Goal: Task Accomplishment & Management: Manage account settings

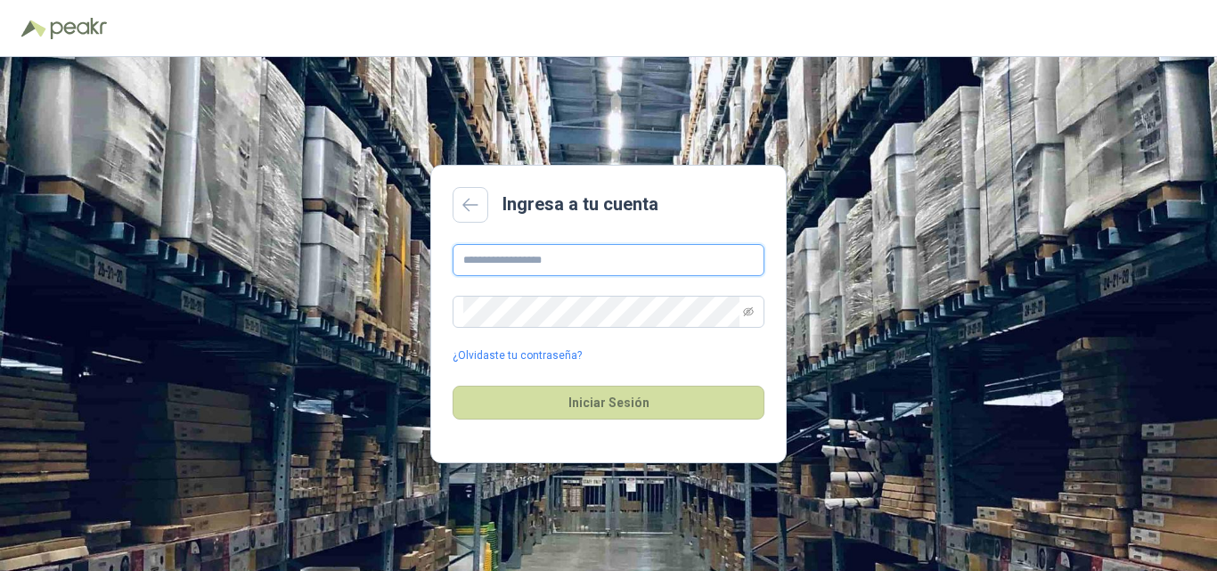
click at [595, 263] on input "text" at bounding box center [609, 260] width 312 height 32
click at [423, 123] on div "Ingresa a tu cuenta ¿Olvidaste tu contraseña? Iniciar Sesión" at bounding box center [608, 314] width 1217 height 514
click at [474, 193] on link at bounding box center [471, 205] width 36 height 36
click at [695, 276] on div "¿Olvidaste tu contraseña?" at bounding box center [609, 304] width 312 height 120
click at [688, 266] on input "text" at bounding box center [609, 260] width 312 height 32
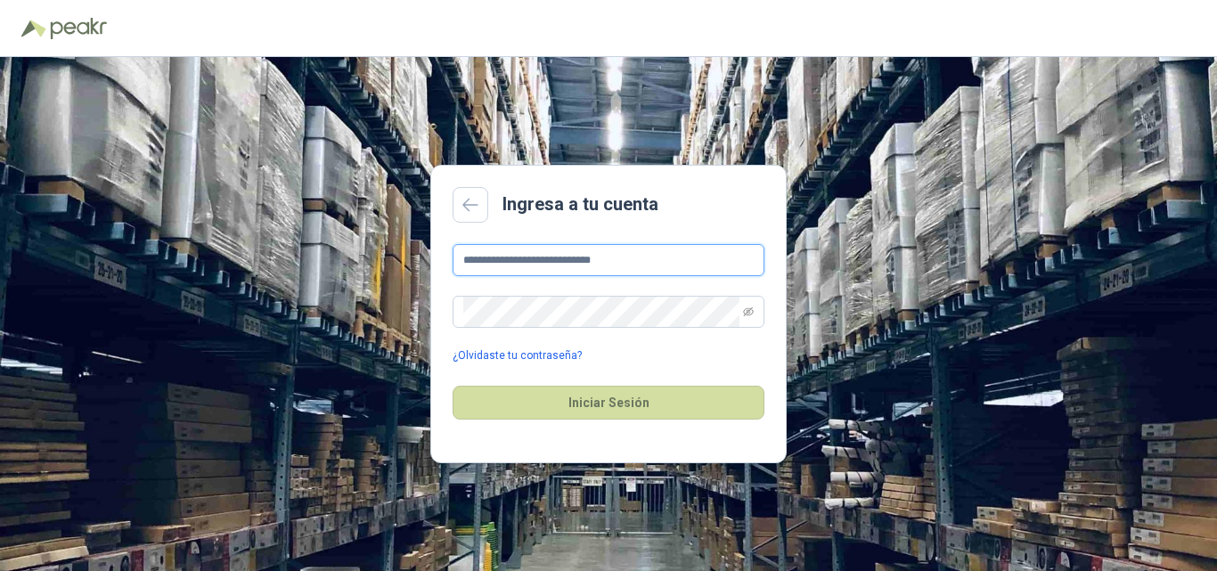
type input "**********"
click at [529, 356] on link "¿Olvidaste tu contraseña?" at bounding box center [517, 356] width 129 height 17
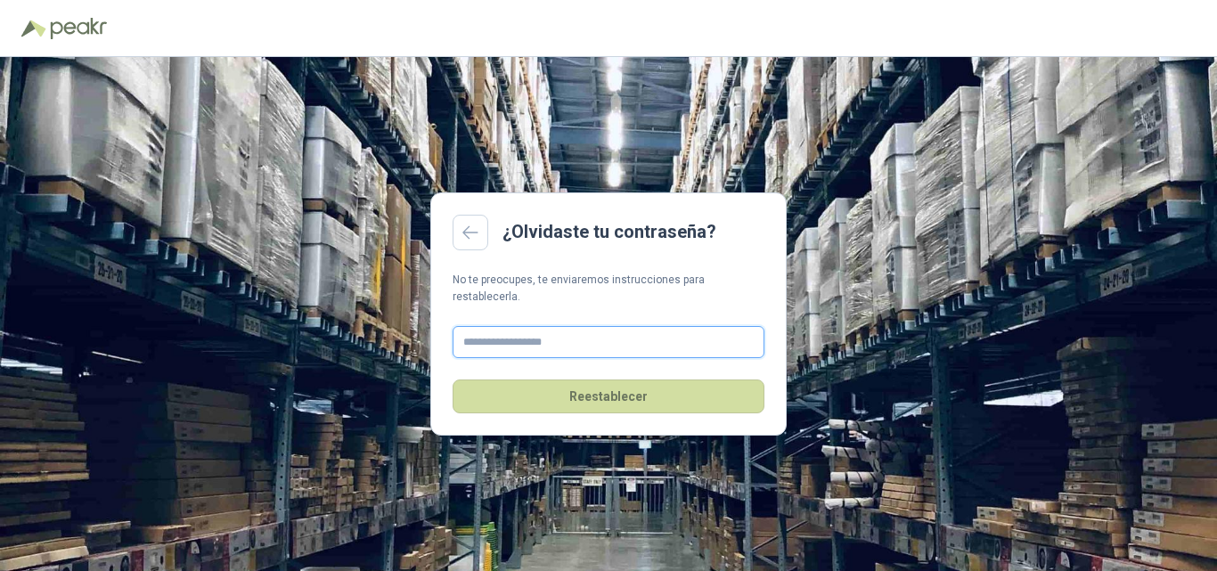
click at [555, 331] on input "text" at bounding box center [609, 342] width 312 height 32
type input "**********"
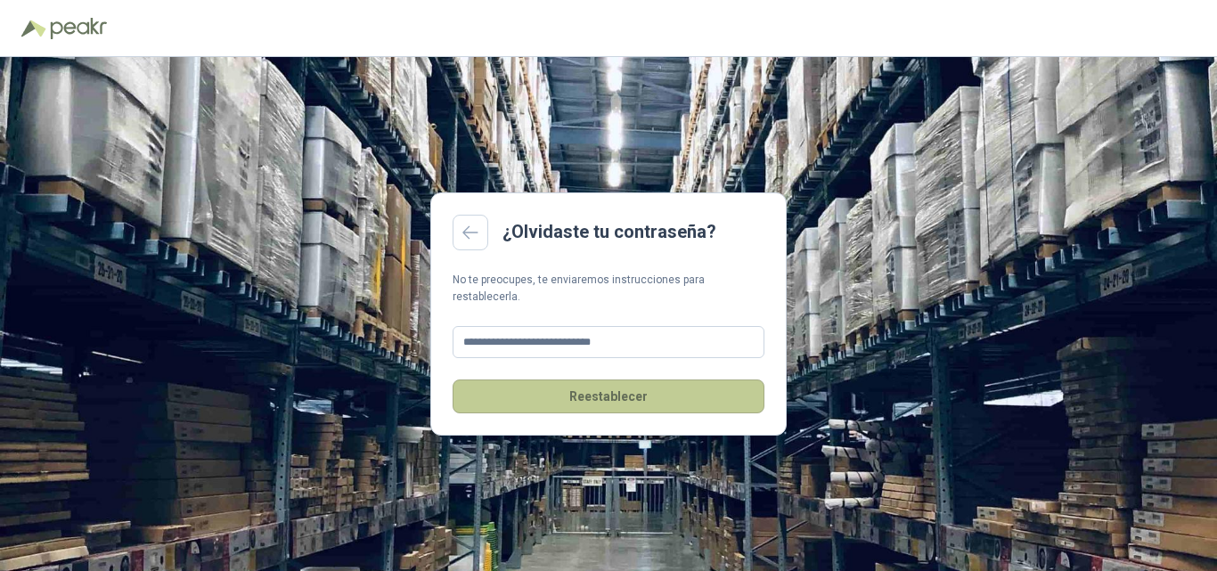
click at [593, 404] on button "Reestablecer" at bounding box center [609, 397] width 312 height 34
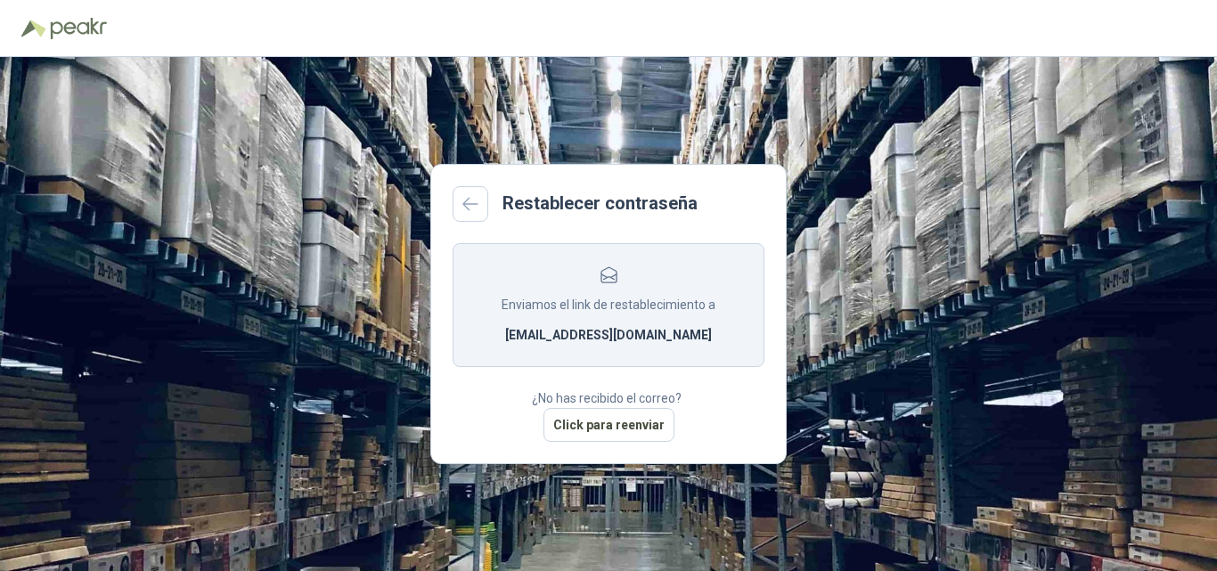
click at [644, 49] on header at bounding box center [608, 28] width 1217 height 57
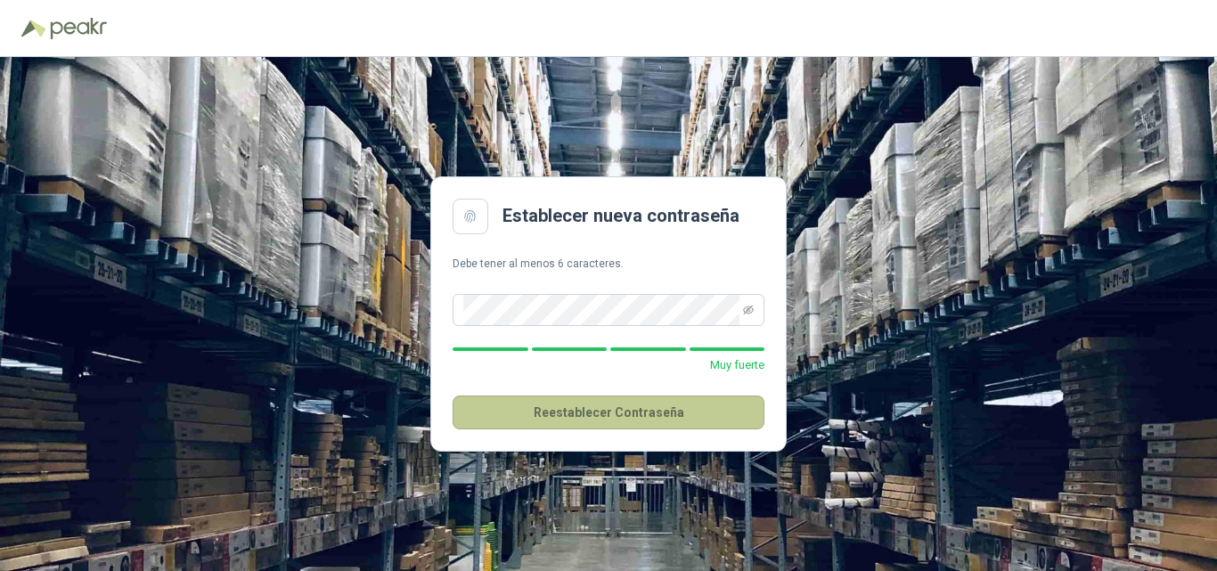
click at [668, 414] on button "Reestablecer Contraseña" at bounding box center [609, 413] width 312 height 34
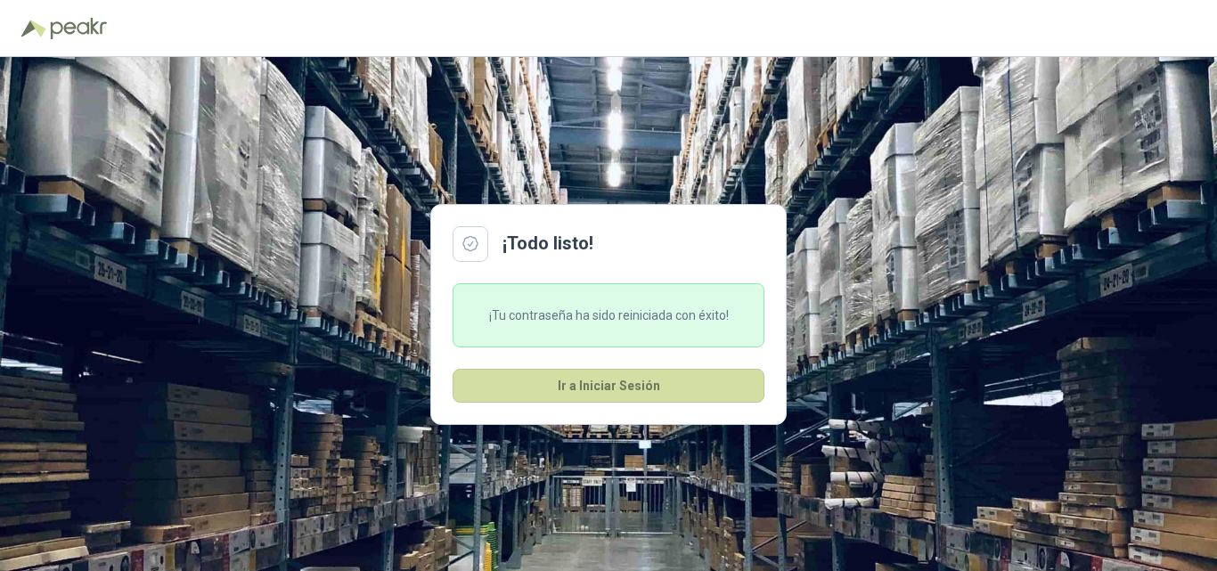
click at [710, 317] on div "¡Tu contraseña ha sido reiniciada con éxito!" at bounding box center [609, 315] width 312 height 64
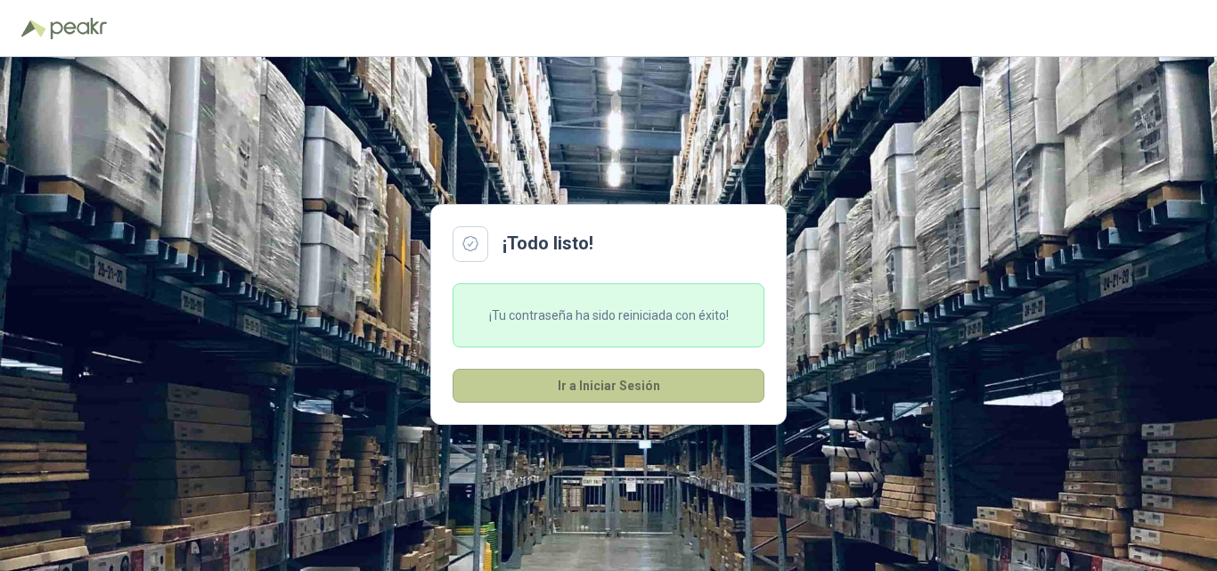
click at [656, 388] on button "Ir a Iniciar Sesión" at bounding box center [609, 386] width 312 height 34
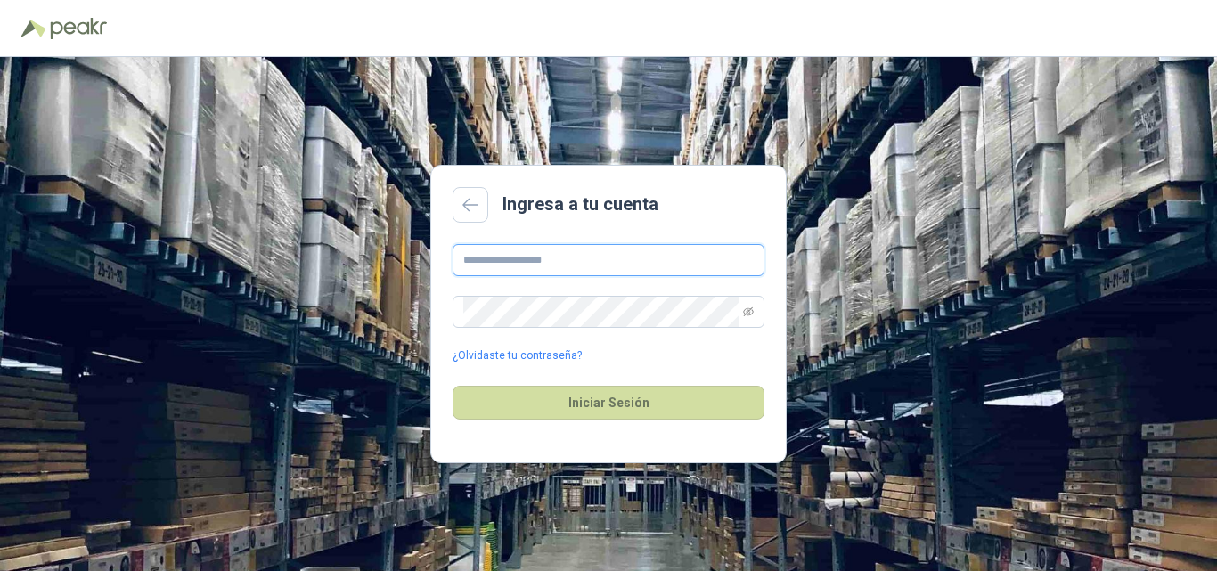
type input "**********"
click at [752, 310] on icon "eye-invisible" at bounding box center [748, 311] width 11 height 9
click at [752, 310] on icon "eye" at bounding box center [748, 312] width 11 height 8
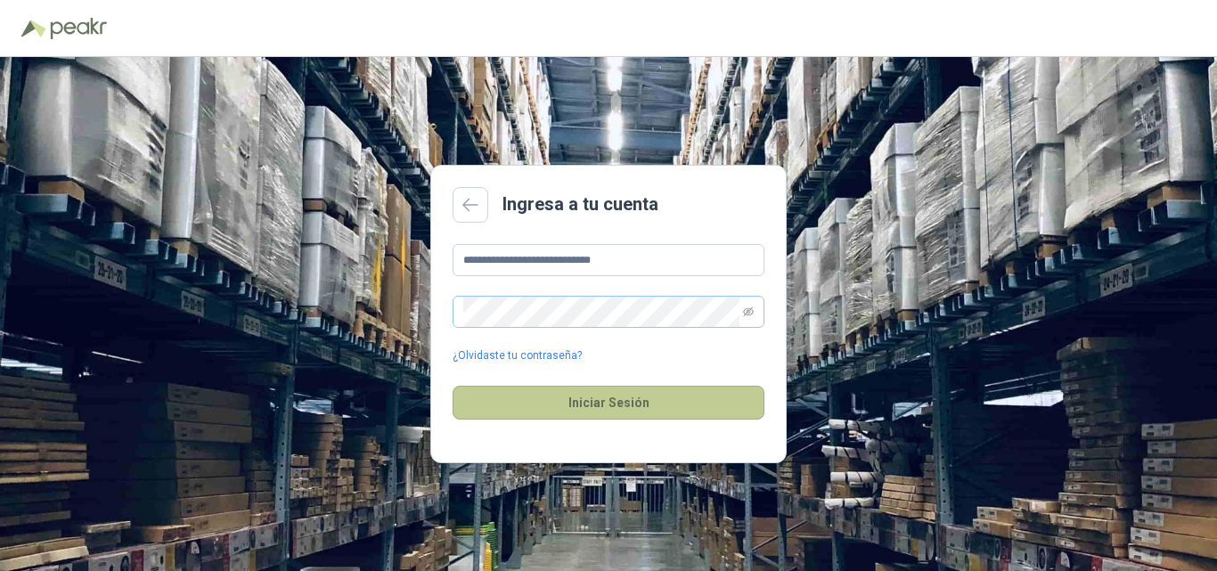
click at [627, 399] on button "Iniciar Sesión" at bounding box center [609, 403] width 312 height 34
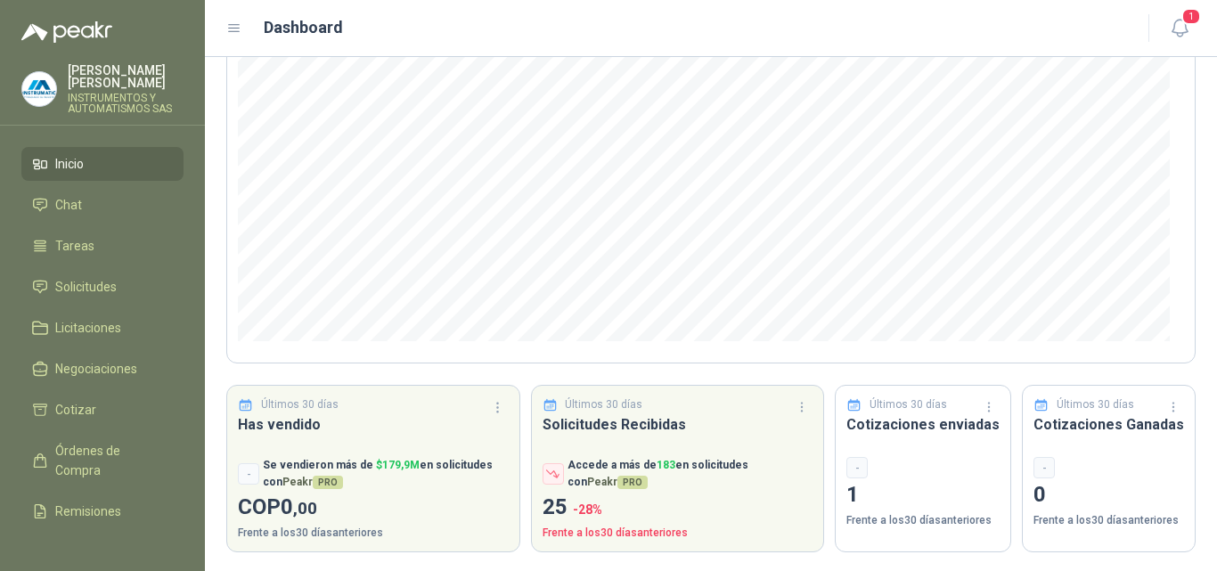
scroll to position [232, 0]
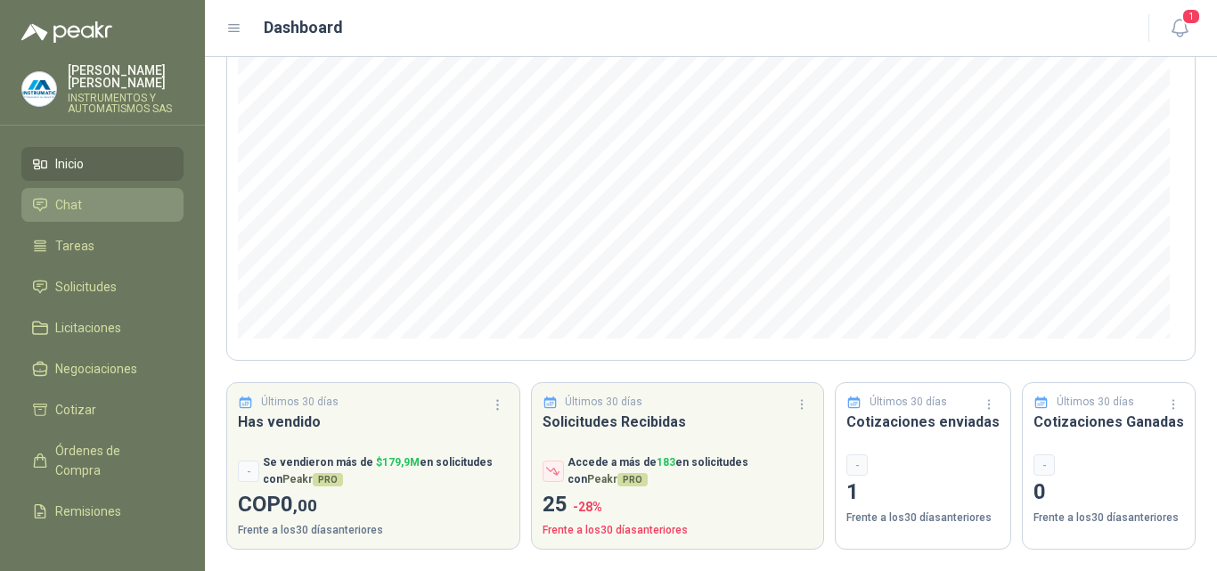
click at [87, 195] on li "Chat" at bounding box center [102, 205] width 141 height 20
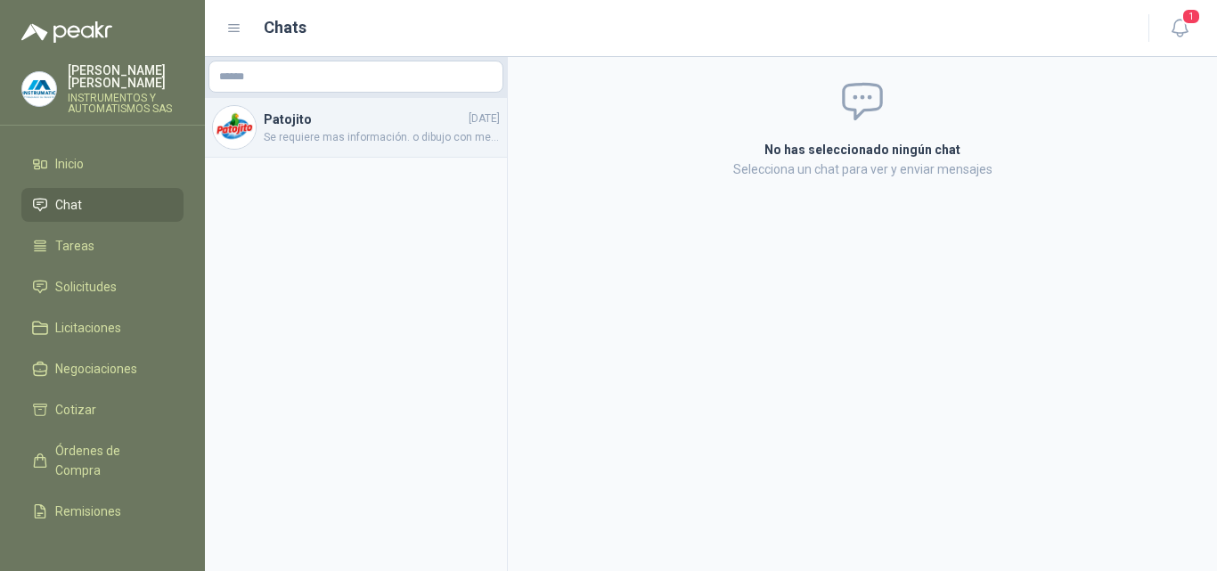
click at [315, 131] on span "Se requiere mas información. o dibujo con medidas long. bulbo,diámetro adaptado…" at bounding box center [382, 137] width 236 height 17
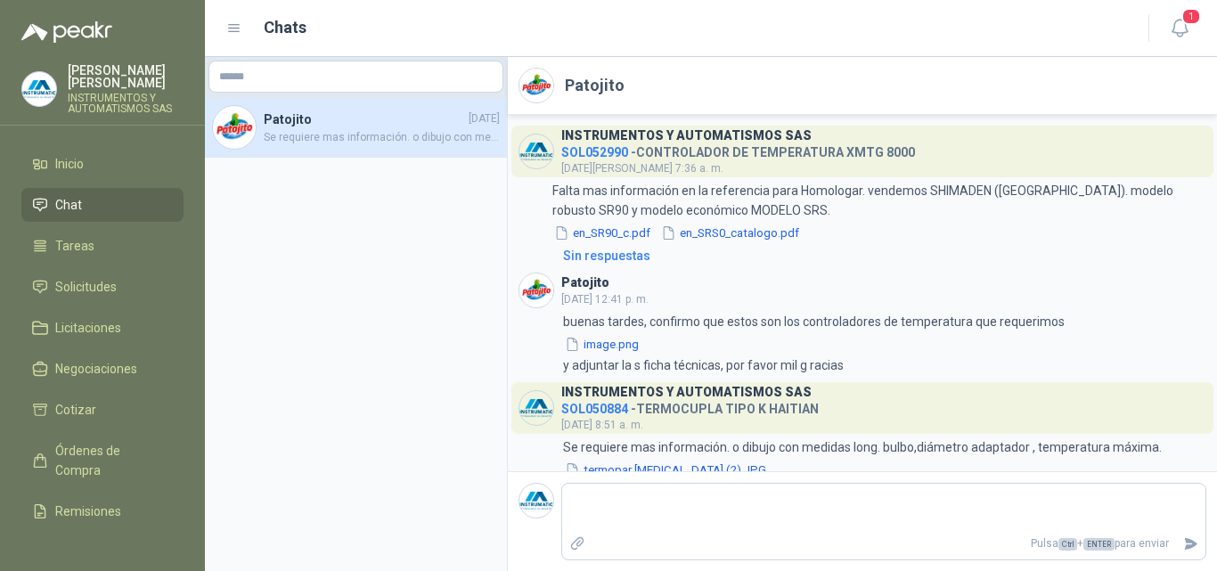
drag, startPoint x: 733, startPoint y: 157, endPoint x: 721, endPoint y: 159, distance: 12.6
click at [733, 157] on h4 "SOL052990 - CONTROLADOR DE TEMPERATURA XMTG 8000" at bounding box center [738, 149] width 354 height 17
click at [613, 152] on span "SOL052990" at bounding box center [594, 152] width 67 height 14
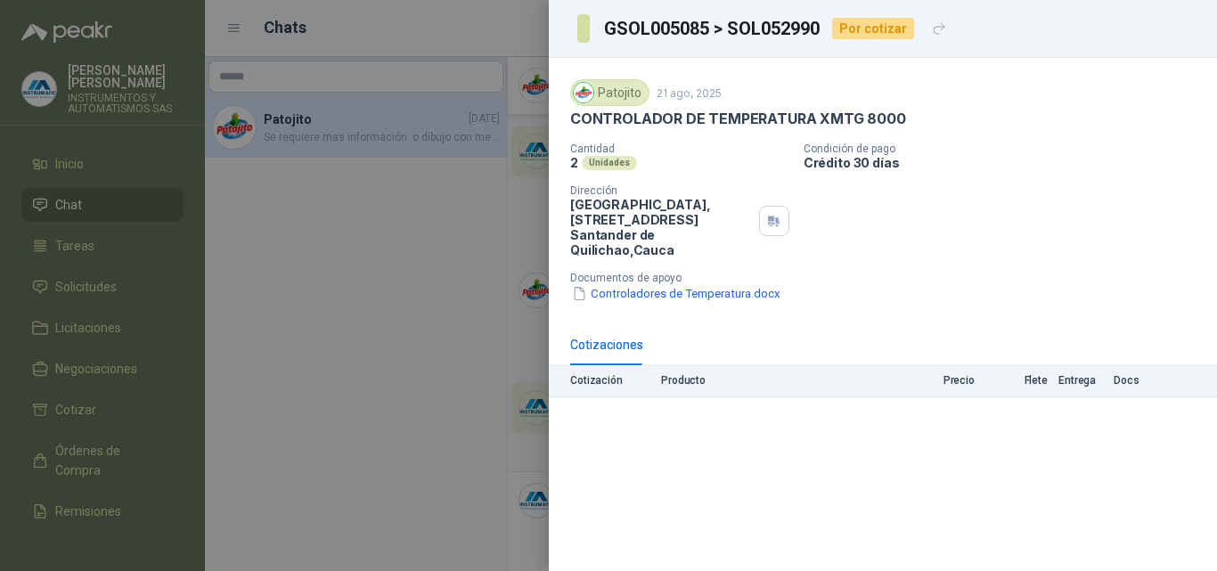
click at [484, 237] on div at bounding box center [608, 285] width 1217 height 571
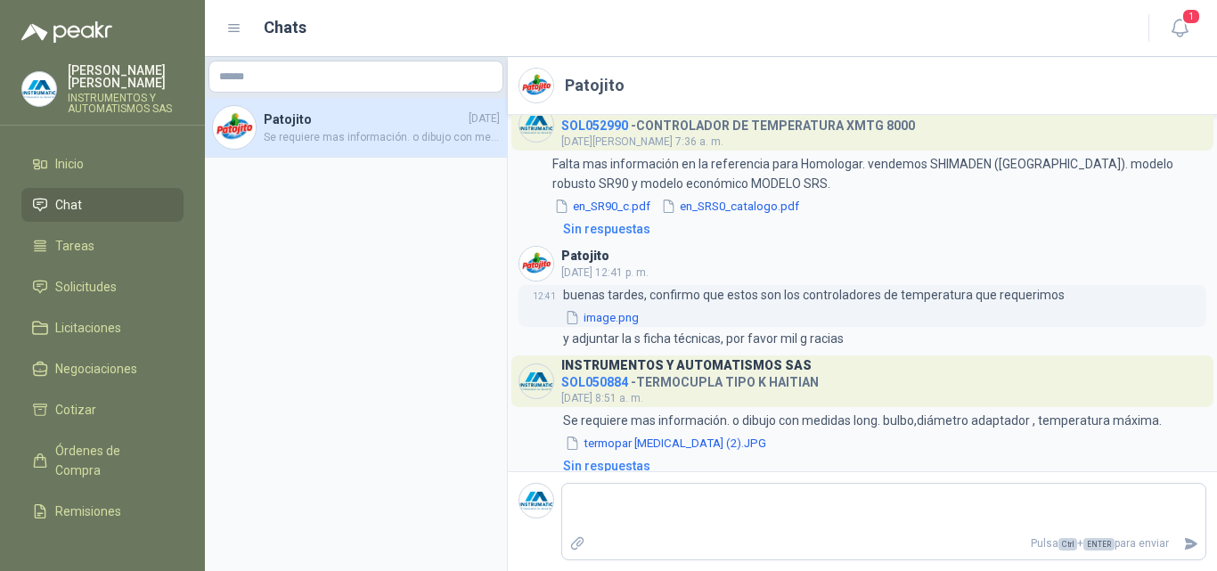
scroll to position [42, 0]
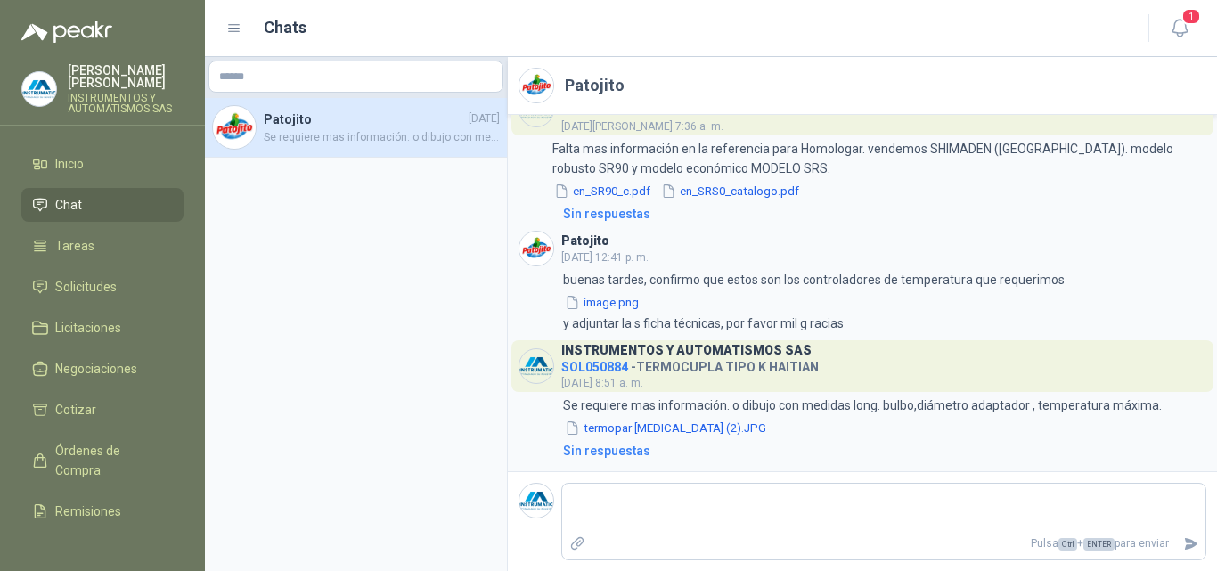
click at [296, 130] on span "Se requiere mas información. o dibujo con medidas long. bulbo,diámetro adaptado…" at bounding box center [382, 137] width 236 height 17
click at [95, 195] on li "Chat" at bounding box center [102, 205] width 141 height 20
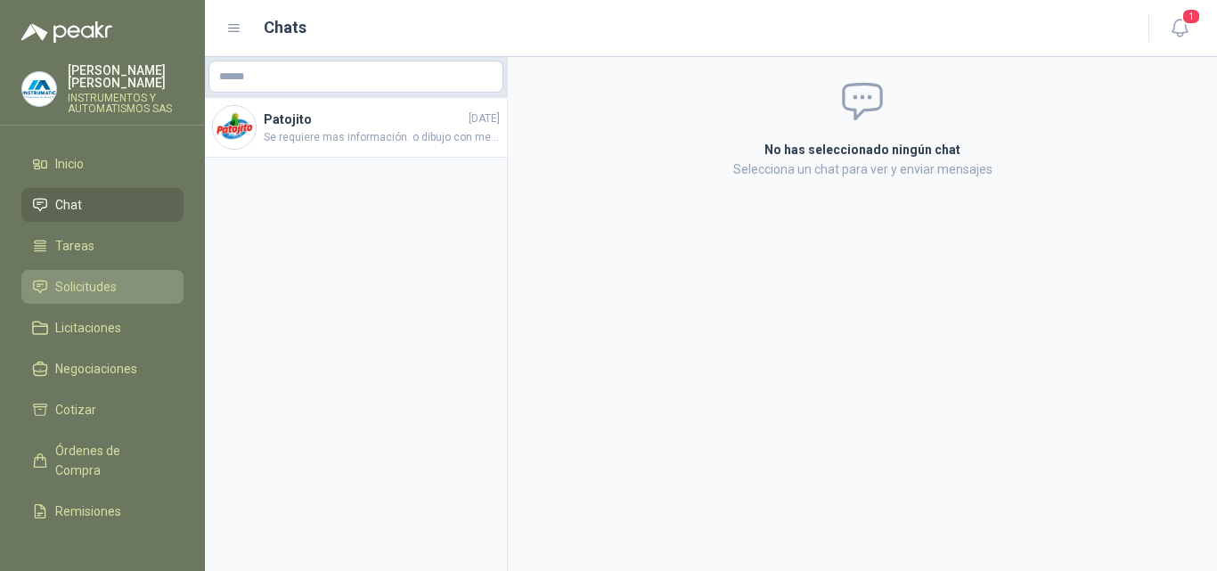
click at [93, 270] on link "Solicitudes" at bounding box center [102, 287] width 162 height 34
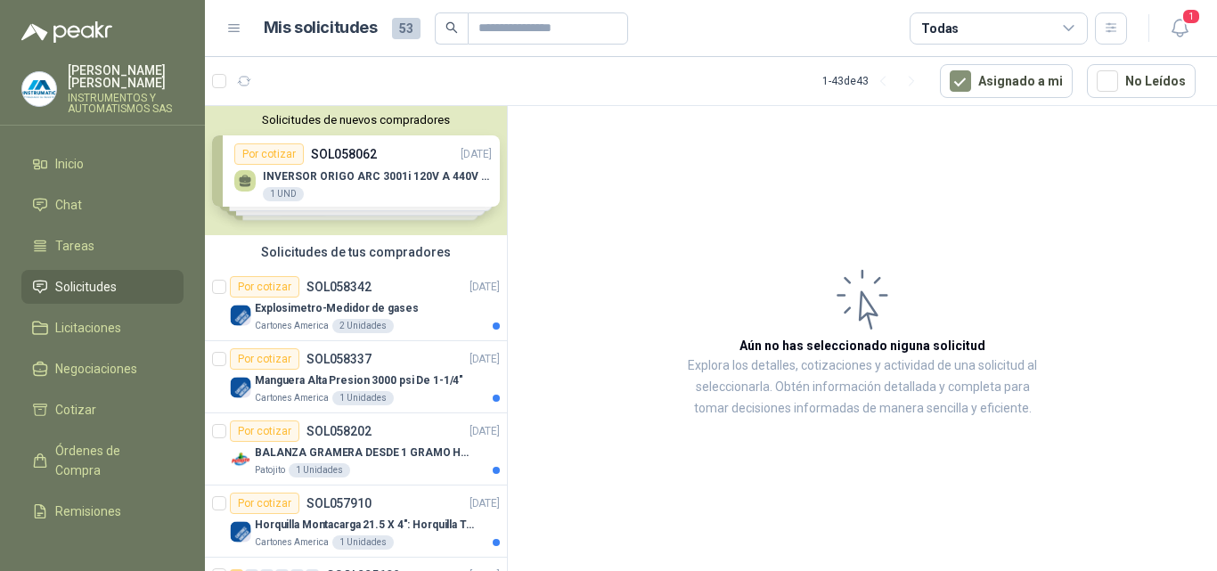
click at [353, 170] on div "Solicitudes de nuevos compradores Por cotizar SOL058062 [DATE] INVERSOR ORIGO A…" at bounding box center [356, 170] width 302 height 129
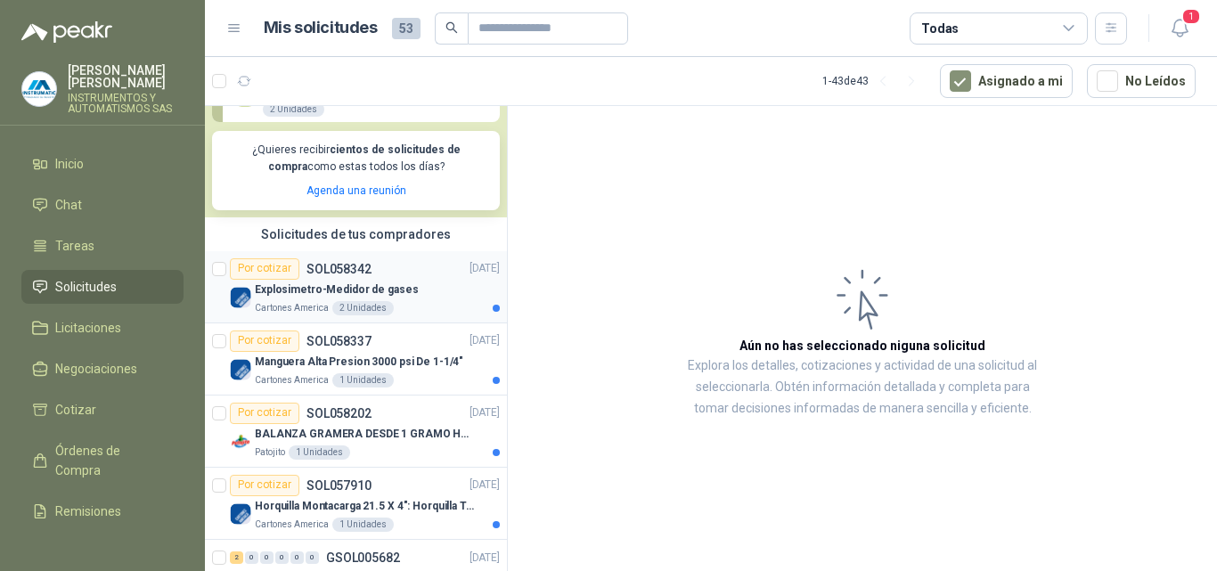
scroll to position [356, 0]
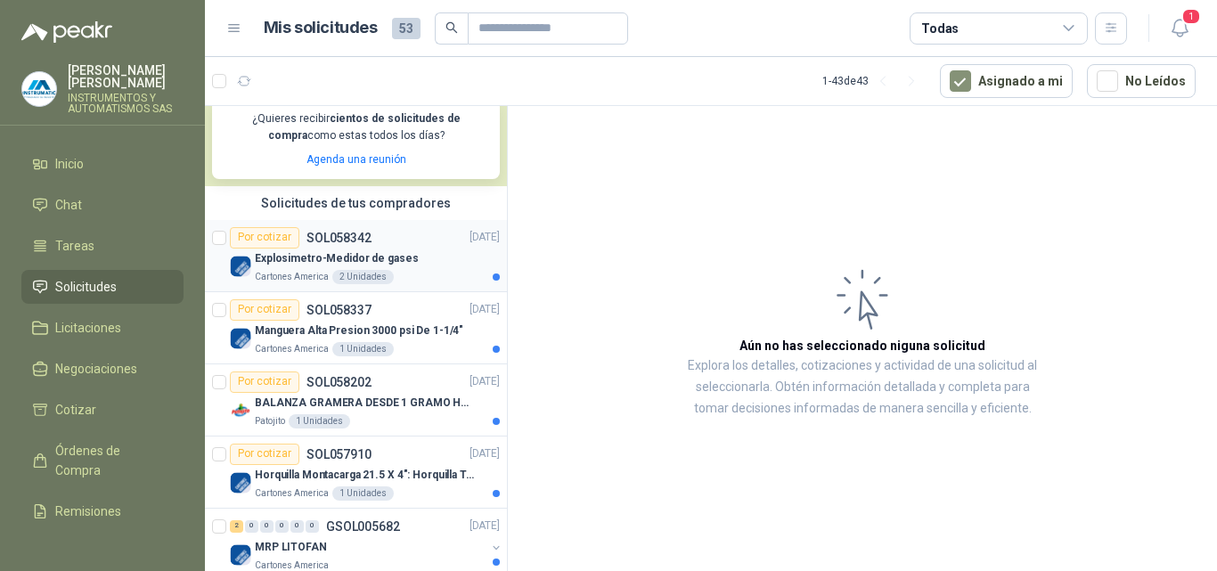
click at [365, 260] on p "Explosimetro-Medidor de gases" at bounding box center [337, 258] width 164 height 17
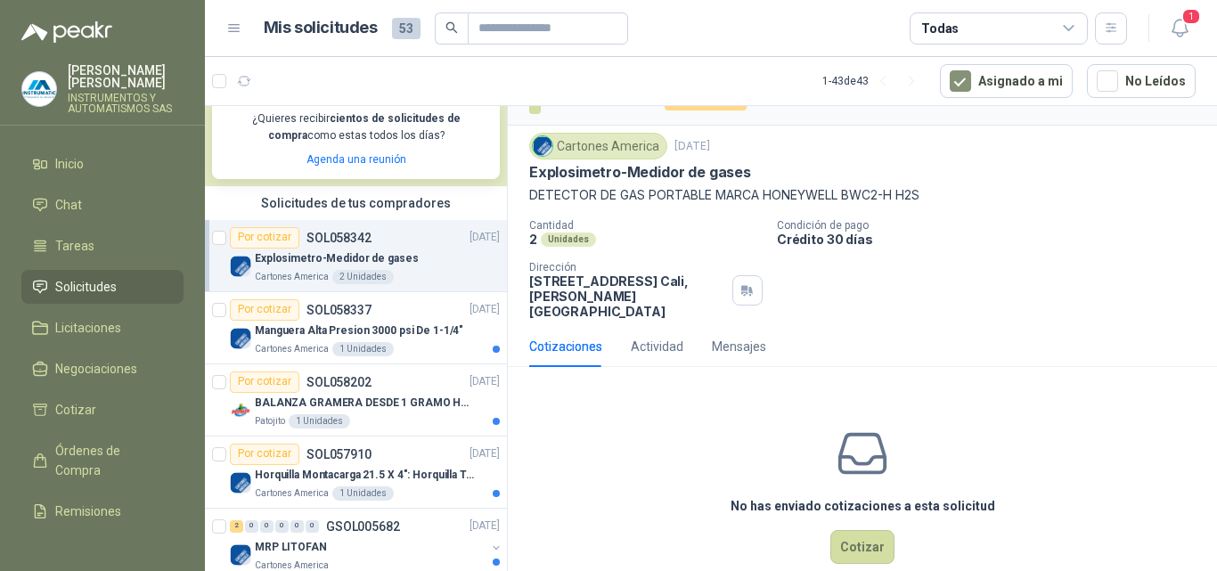
scroll to position [48, 0]
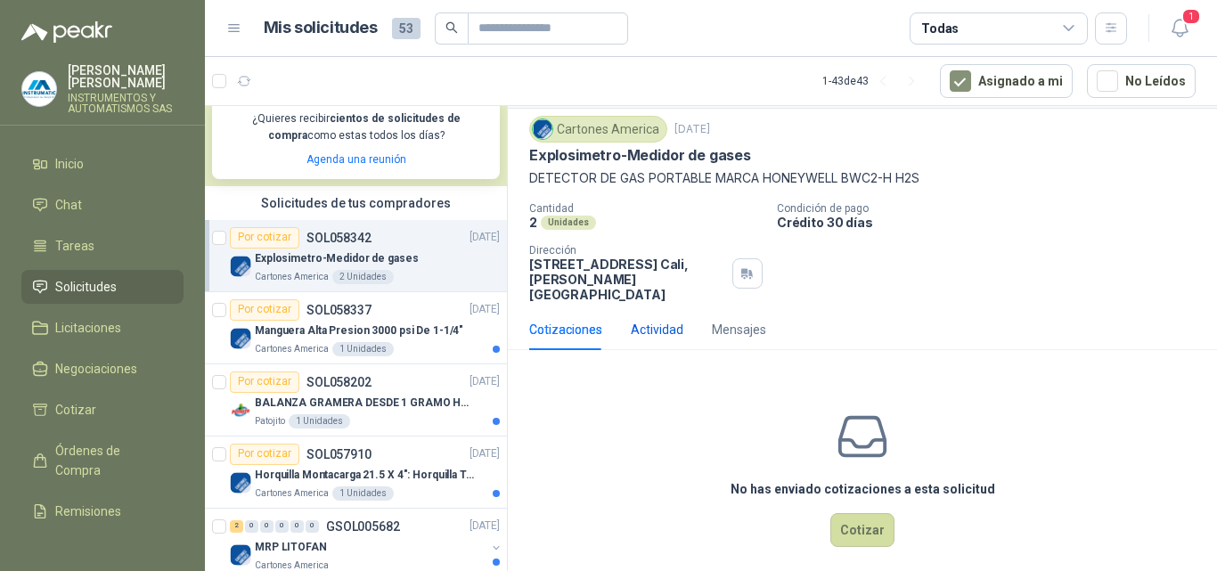
click at [664, 320] on div "Actividad" at bounding box center [657, 330] width 53 height 20
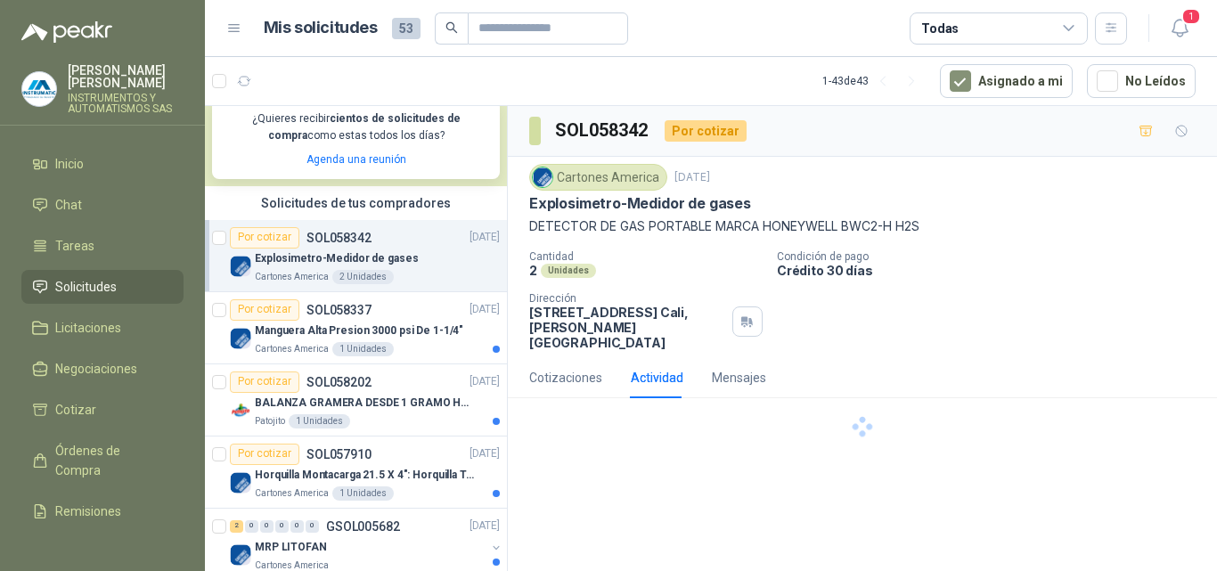
scroll to position [0, 0]
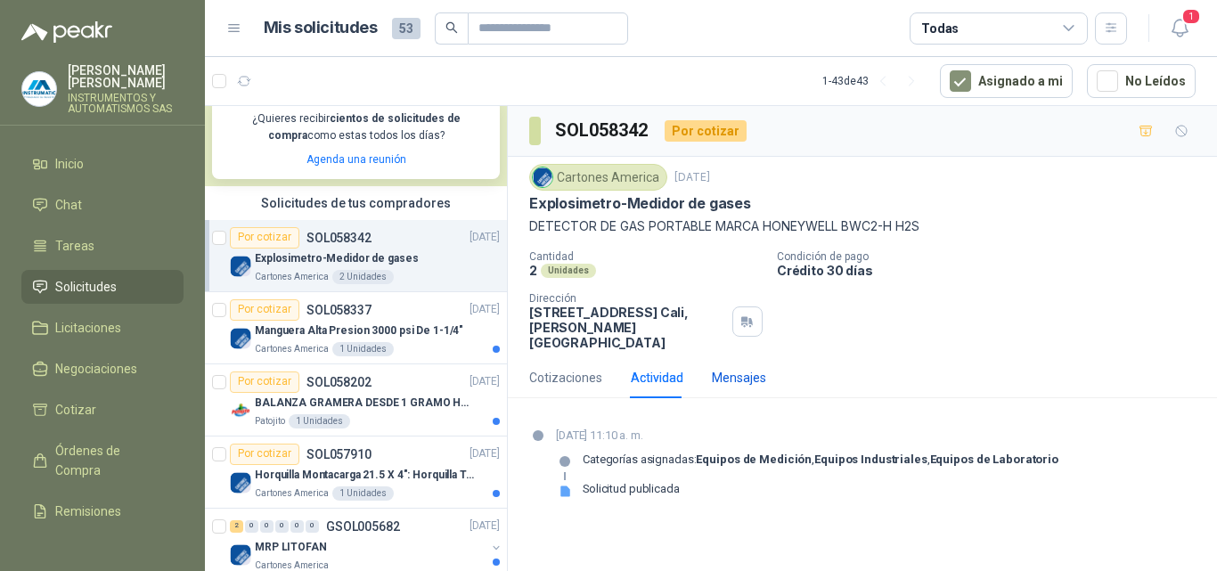
click at [736, 368] on div "Mensajes" at bounding box center [739, 378] width 54 height 20
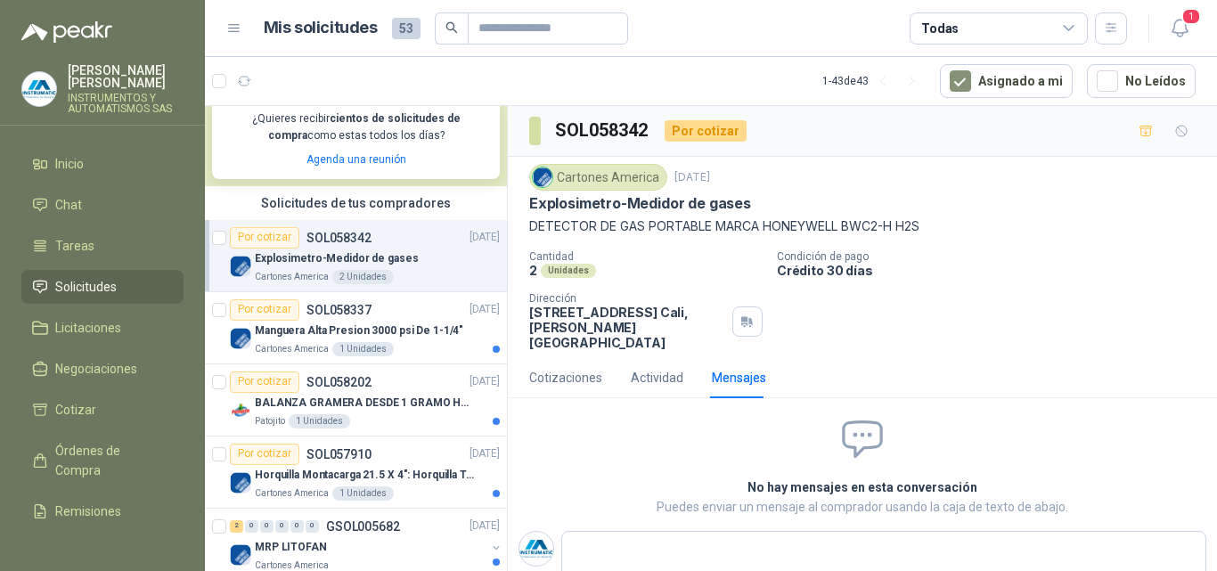
click at [604, 314] on p "[STREET_ADDRESS][PERSON_NAME]" at bounding box center [627, 327] width 196 height 45
click at [558, 270] on div "Unidades" at bounding box center [568, 271] width 55 height 14
drag, startPoint x: 930, startPoint y: 221, endPoint x: 821, endPoint y: 218, distance: 109.7
click at [844, 219] on p "DETECTOR DE GAS PORTABLE MARCA HONEYWELL BWC2-H H2S" at bounding box center [862, 227] width 667 height 20
copy p "BWC2-H H2S"
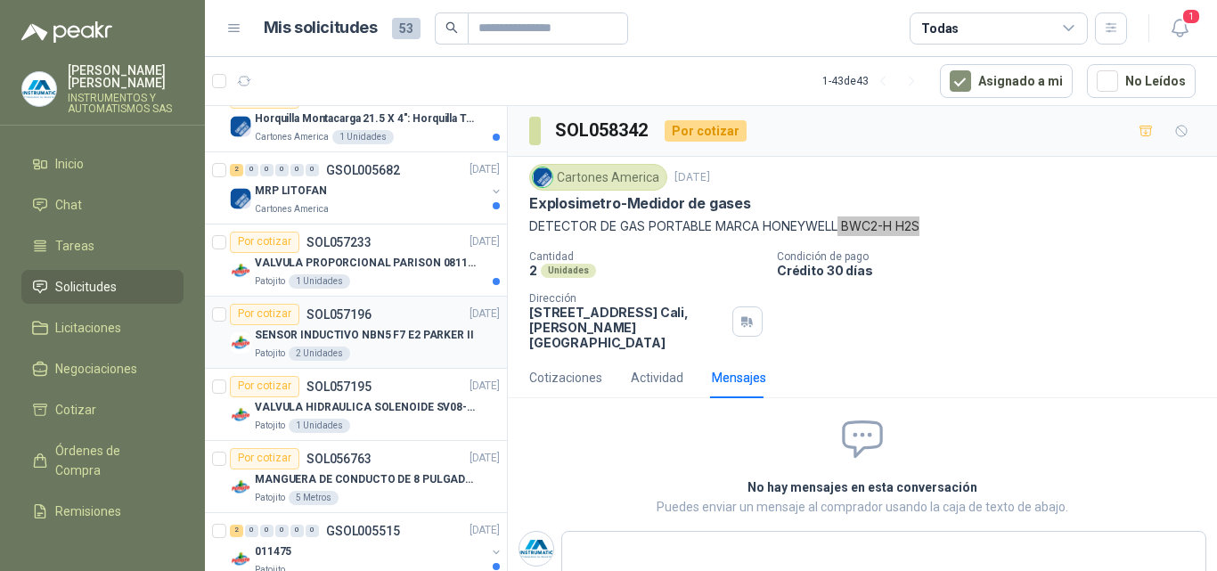
scroll to position [891, 0]
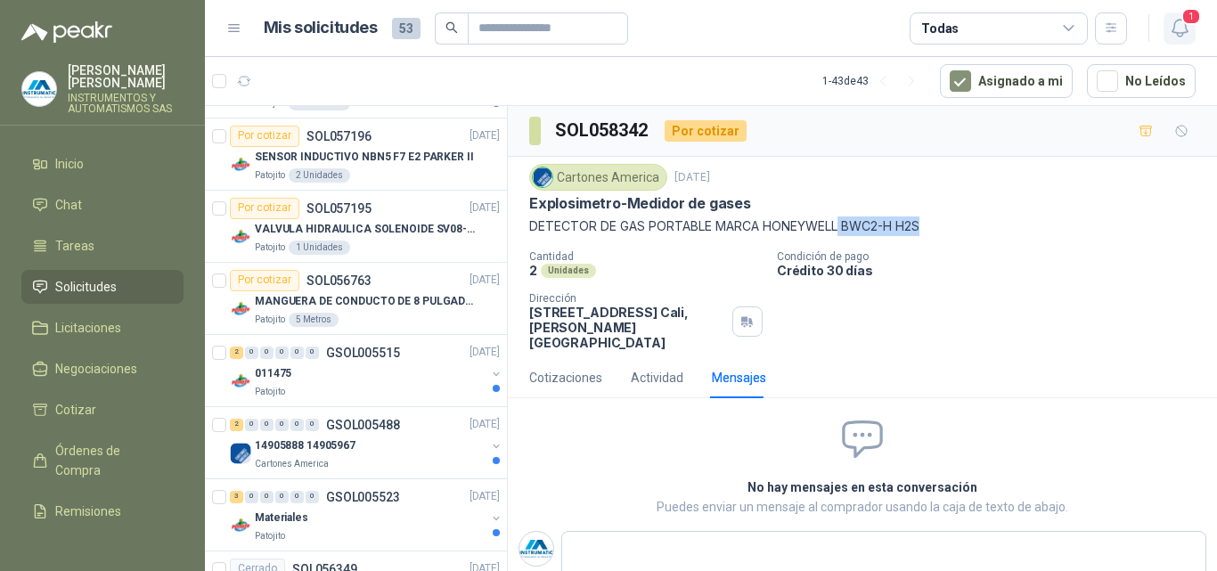
click at [1185, 20] on span "1" at bounding box center [1192, 16] width 20 height 17
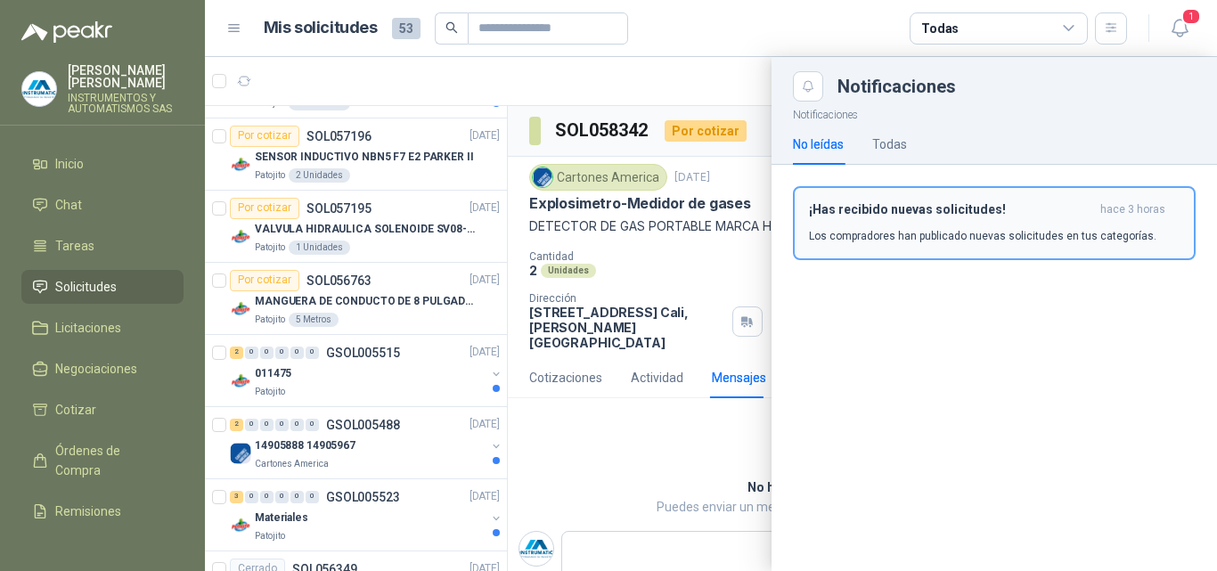
click at [987, 229] on p "Los compradores han publicado nuevas solicitudes en tus categorías." at bounding box center [983, 236] width 348 height 16
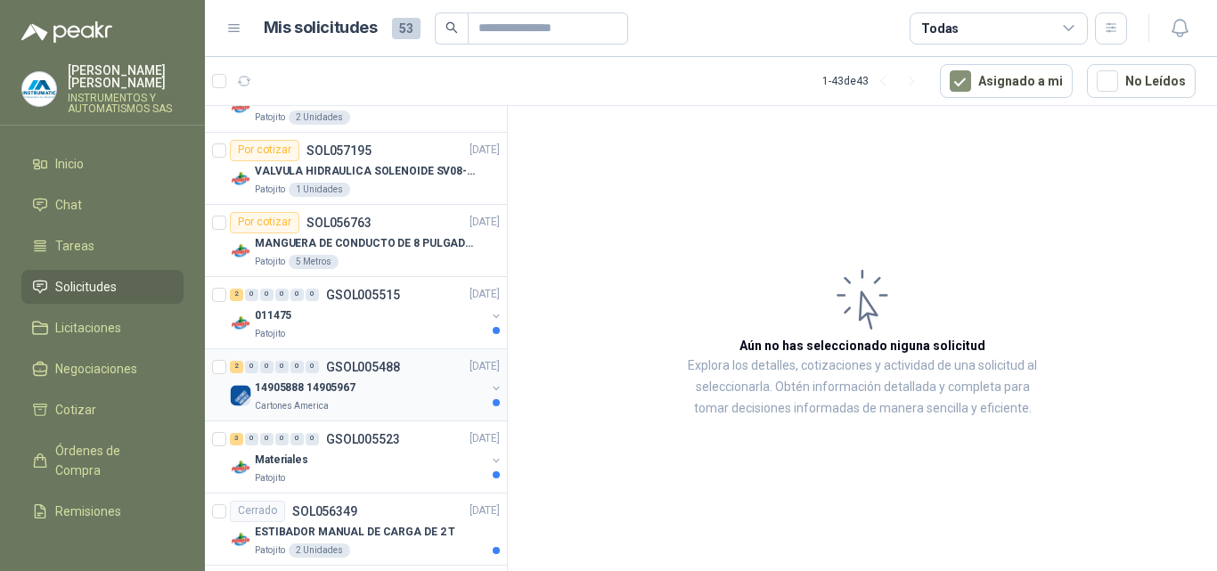
scroll to position [980, 0]
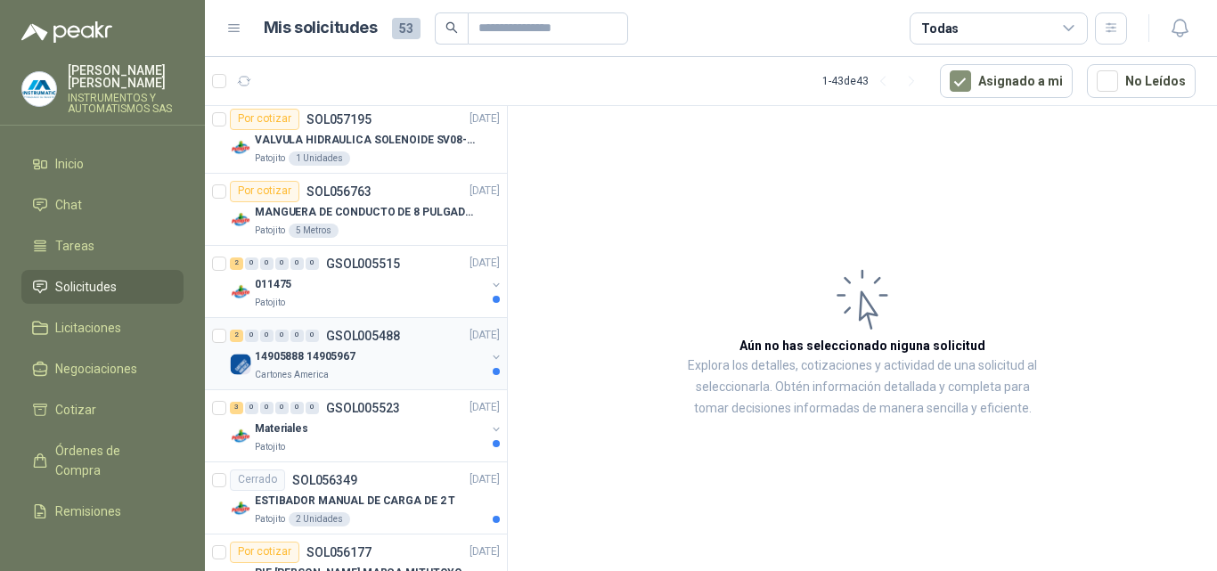
click at [341, 367] on div "14905888 14905967" at bounding box center [370, 357] width 231 height 21
click at [489, 358] on button "button" at bounding box center [496, 357] width 14 height 14
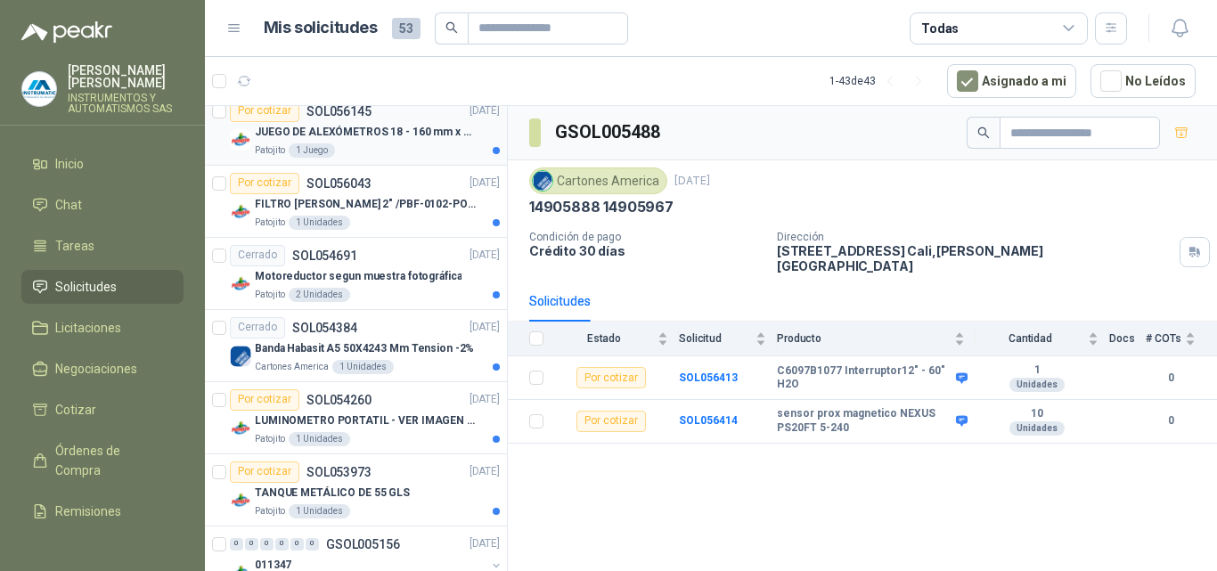
scroll to position [1515, 0]
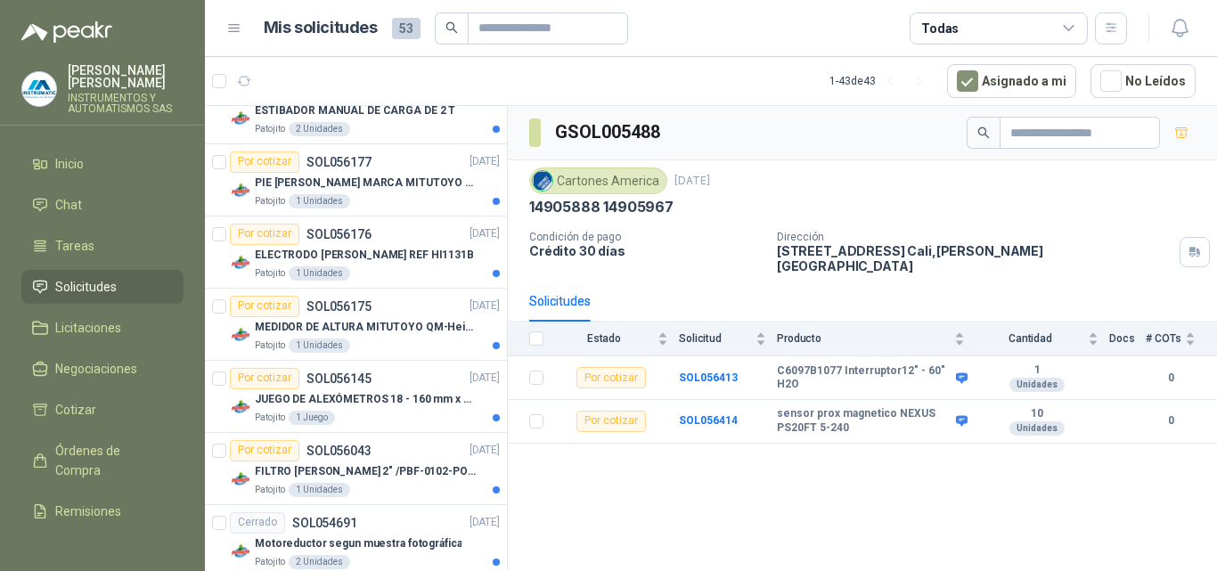
click at [102, 93] on p "INSTRUMENTOS Y AUTOMATISMOS SAS" at bounding box center [126, 103] width 116 height 21
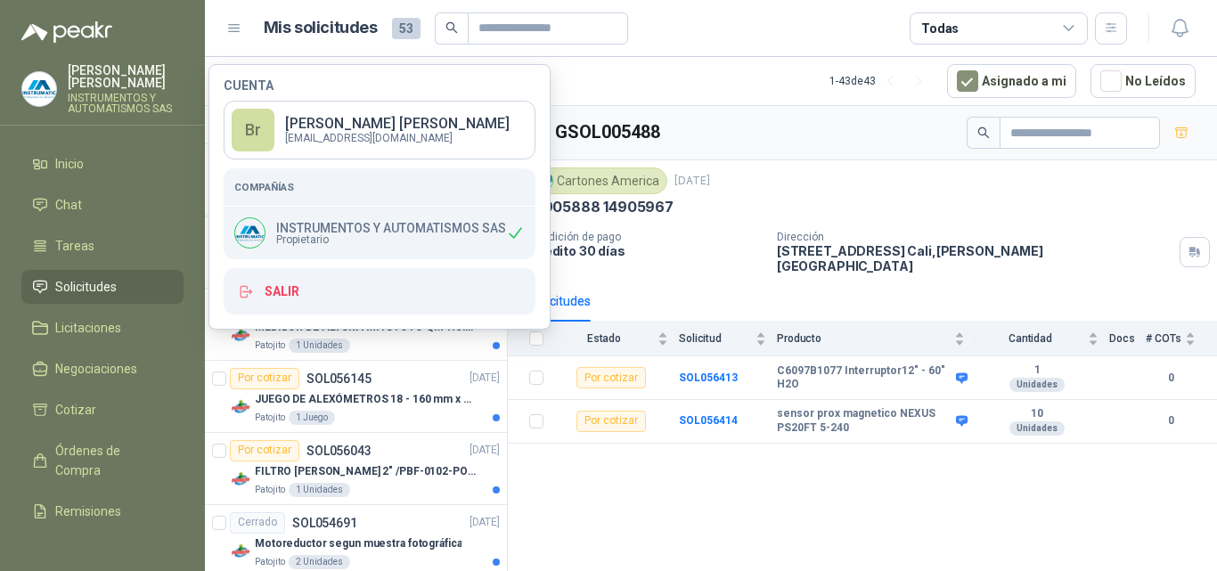
click at [360, 238] on span "Propietario" at bounding box center [391, 239] width 230 height 11
click at [404, 247] on div "INSTRUMENTOS Y AUTOMATISMOS SAS Propietario" at bounding box center [370, 232] width 272 height 31
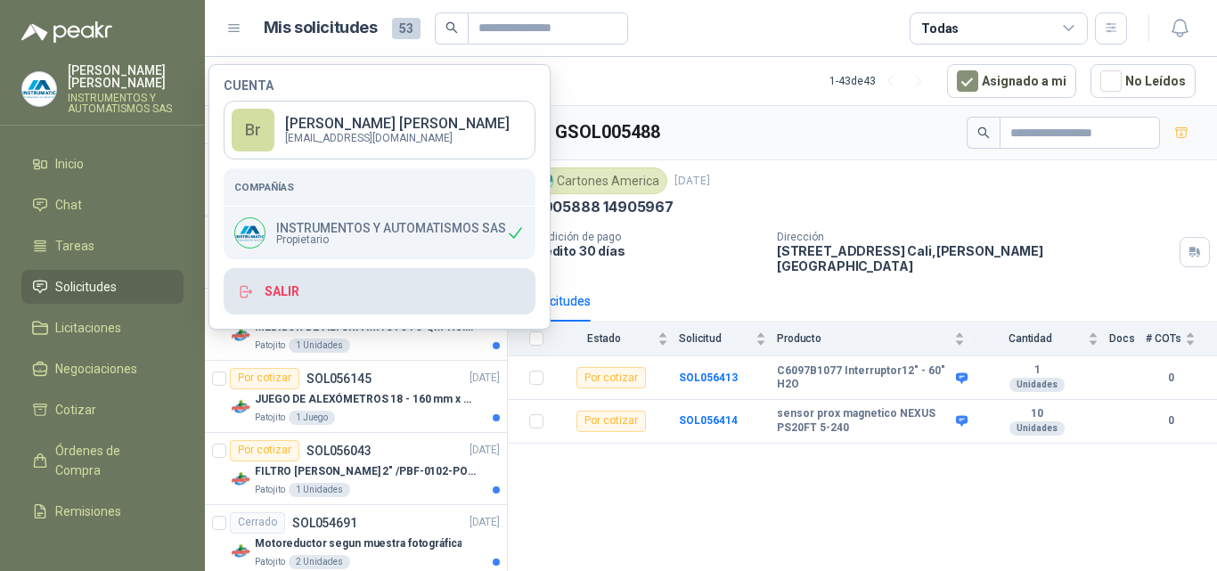
click at [315, 293] on button "Salir" at bounding box center [380, 291] width 312 height 46
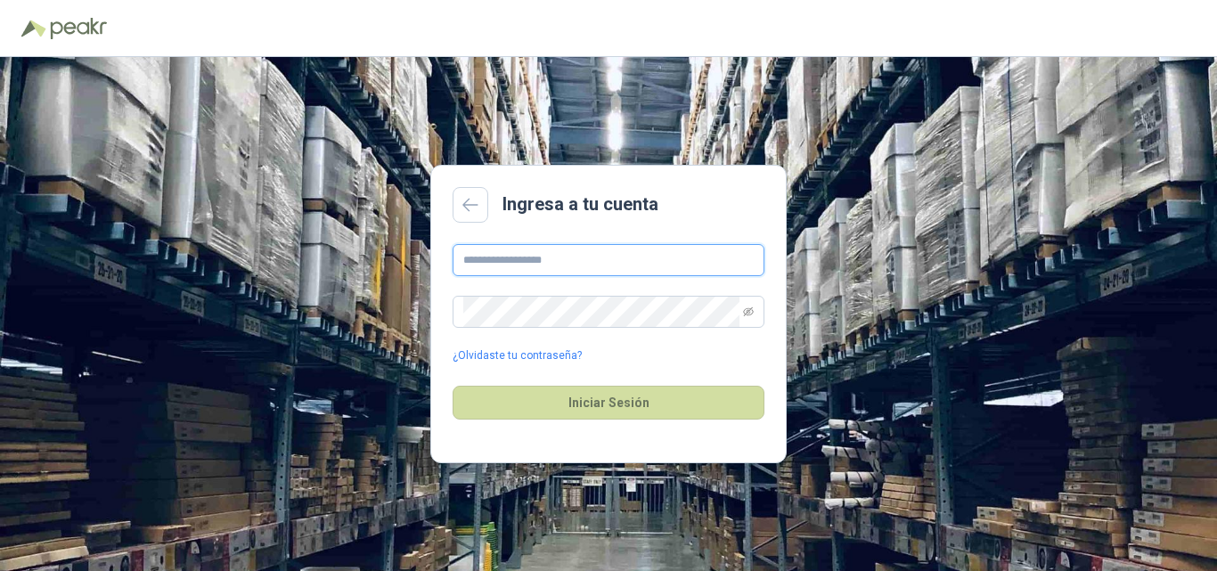
type input "**********"
